Goal: Complete application form

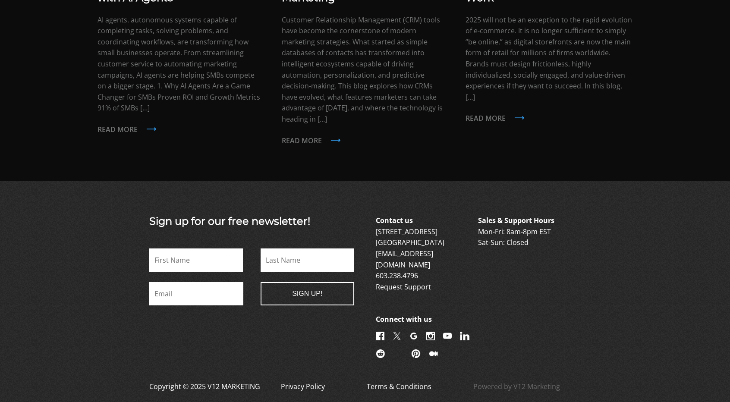
scroll to position [2049, 0]
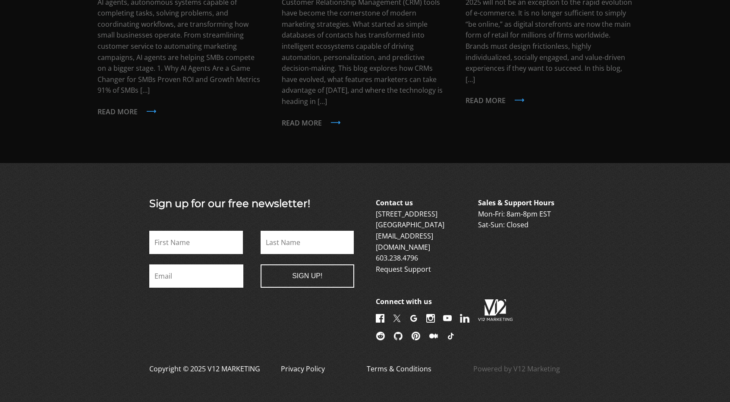
click at [428, 314] on img at bounding box center [430, 318] width 9 height 9
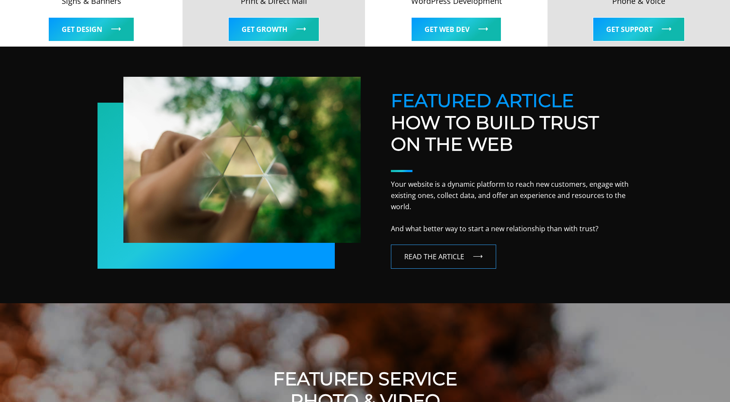
scroll to position [0, 0]
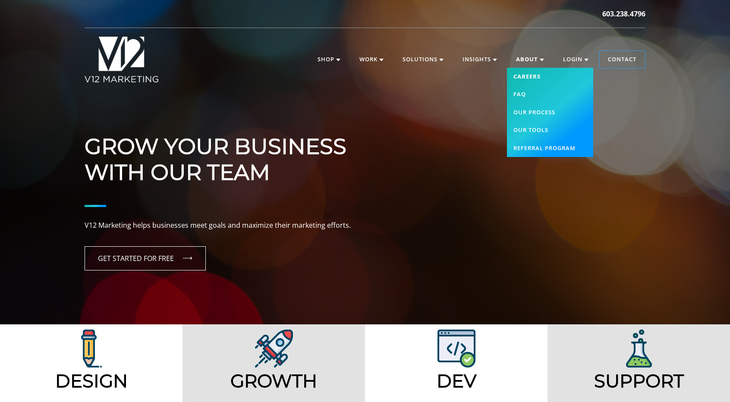
click at [524, 79] on link "Careers" at bounding box center [550, 77] width 86 height 18
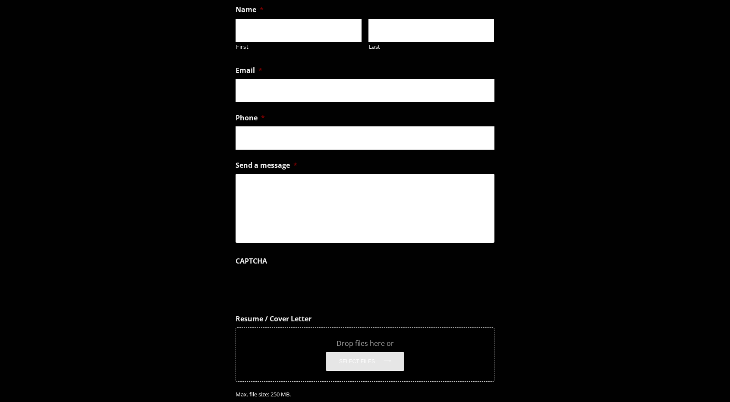
scroll to position [597, 0]
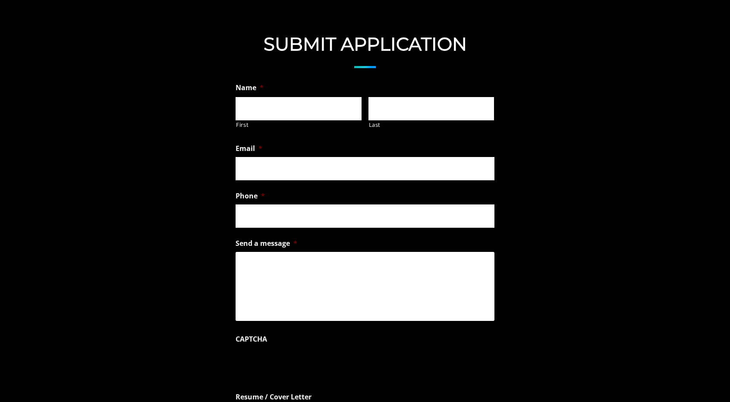
click at [246, 94] on li "Name * First Last" at bounding box center [365, 106] width 259 height 54
click at [249, 101] on input "First" at bounding box center [299, 108] width 126 height 23
type input "Chanda"
type input "Jones"
type input "cjones2002@gmail.com"
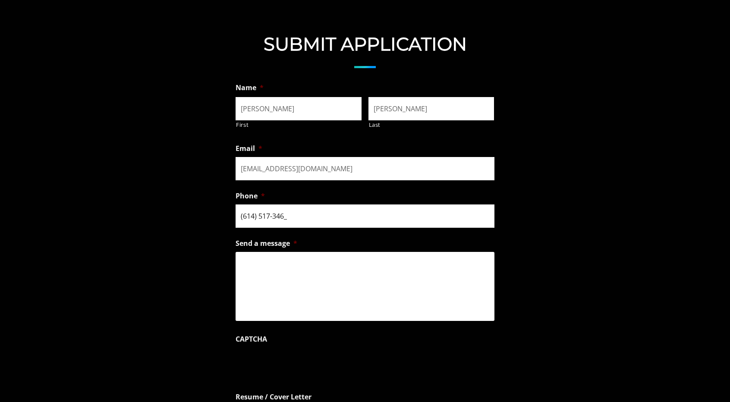
type input "(614) 517-3469"
click at [316, 290] on textarea "Send a message *" at bounding box center [365, 286] width 259 height 69
drag, startPoint x: 318, startPoint y: 302, endPoint x: 223, endPoint y: 248, distance: 109.0
click at [223, 248] on form "Name * Chanda First Jones Last Email * cjones2002@gmail.com Phone * (614) 517-3…" at bounding box center [365, 297] width 730 height 436
type textarea "Hi, I am a social media manager with a lot of writing experience! Are you all h…"
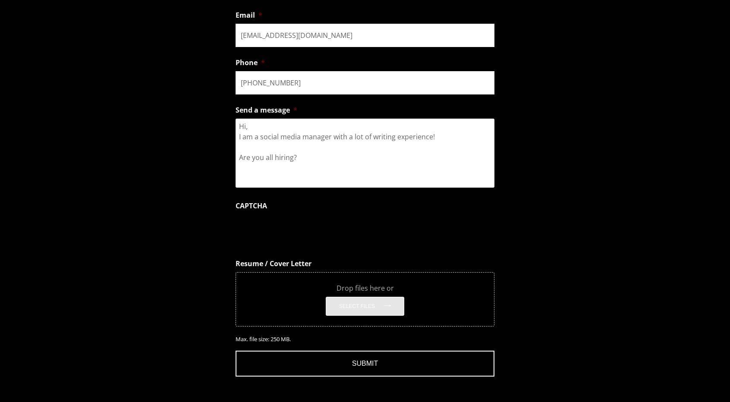
scroll to position [772, 0]
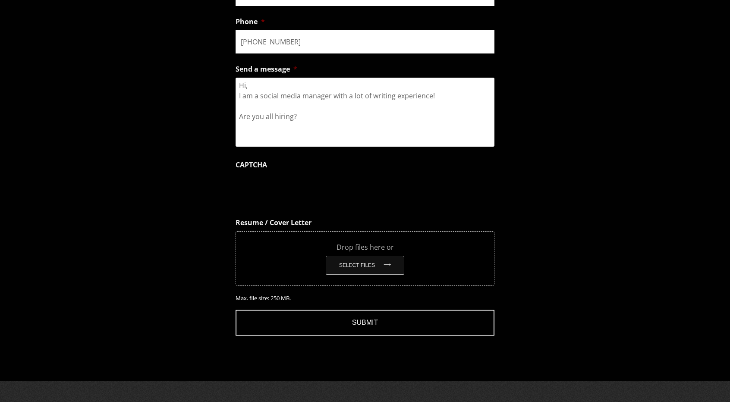
click at [373, 270] on button "Select files" at bounding box center [365, 265] width 79 height 19
type input "C:\fakepath\SM1 - Chanda Jones - (1).pdf"
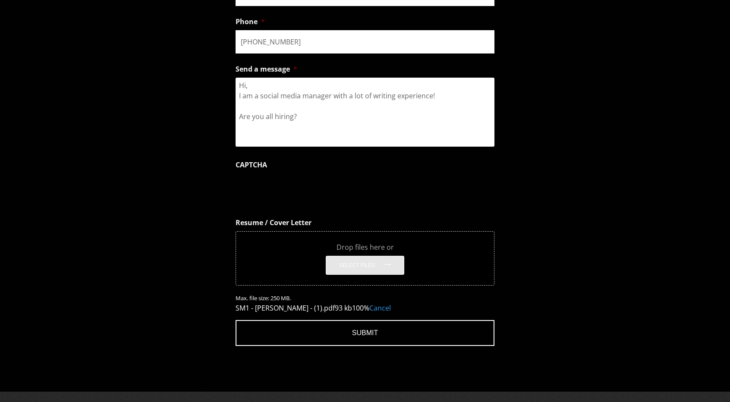
click at [423, 331] on input "Submit" at bounding box center [365, 333] width 259 height 26
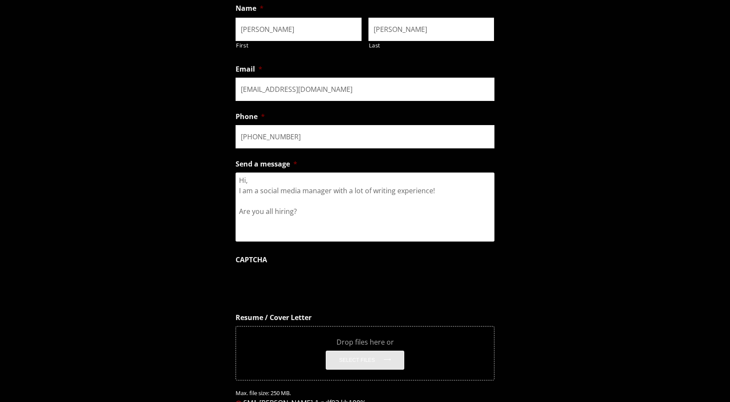
scroll to position [640, 0]
